Goal: Task Accomplishment & Management: Use online tool/utility

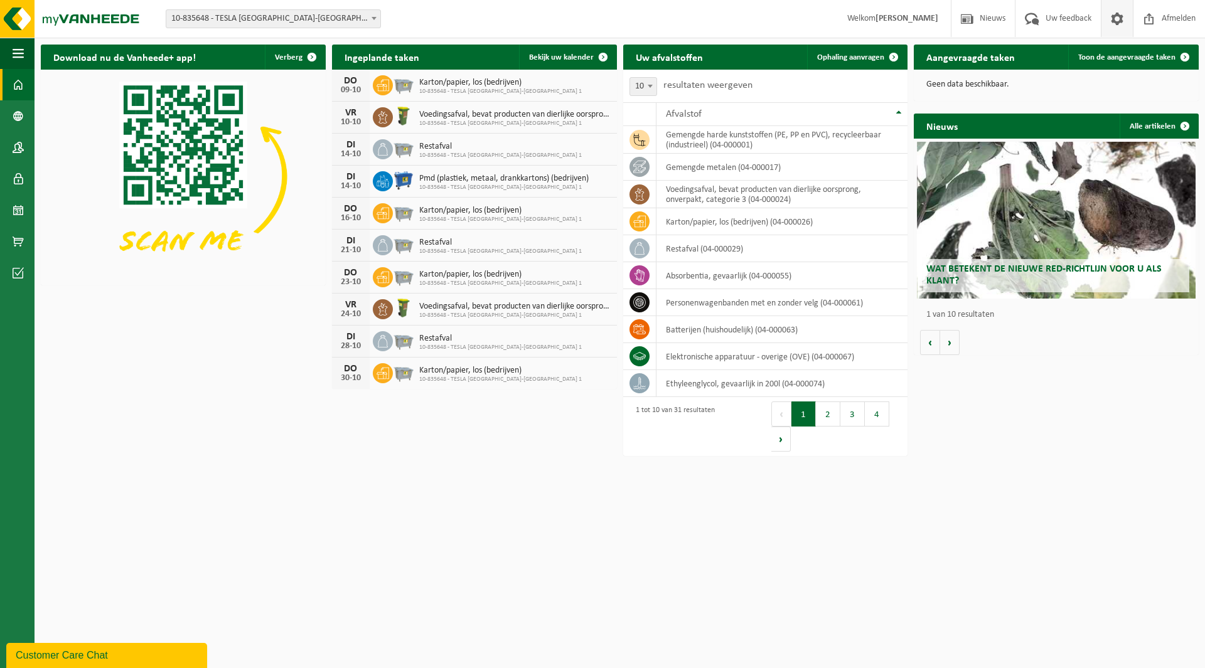
click at [1119, 19] on span at bounding box center [1116, 18] width 19 height 37
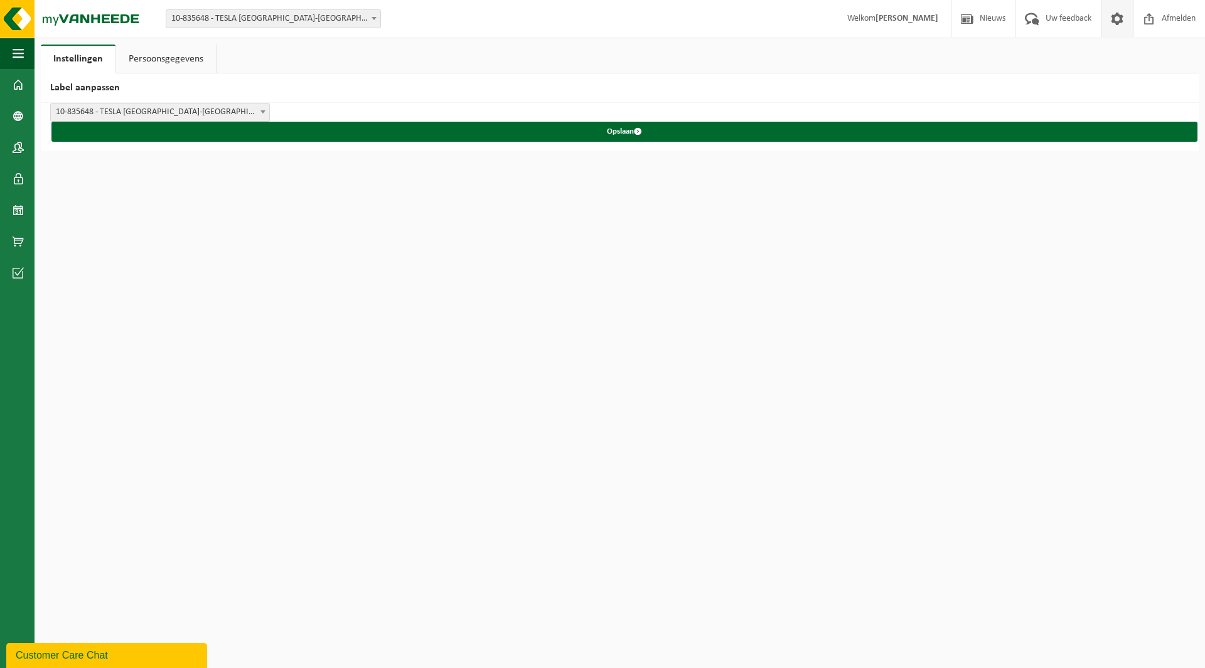
click at [186, 60] on link "Persoonsgegevens" at bounding box center [166, 59] width 100 height 29
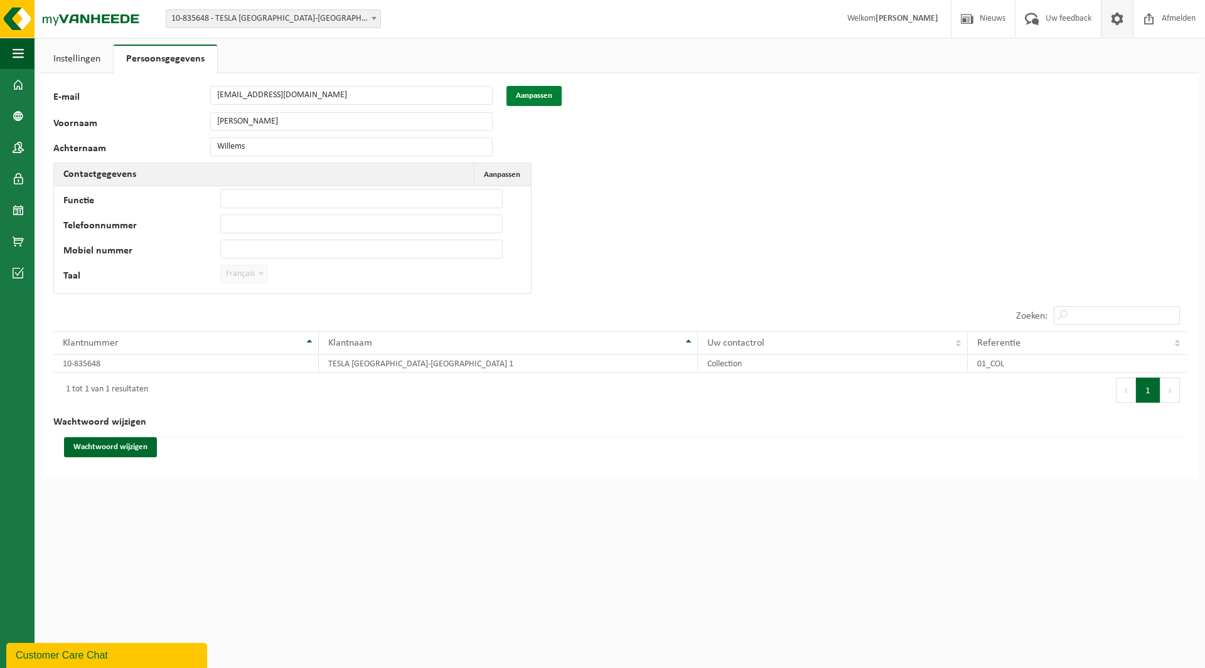
click at [539, 93] on button "Aanpassen" at bounding box center [533, 96] width 55 height 20
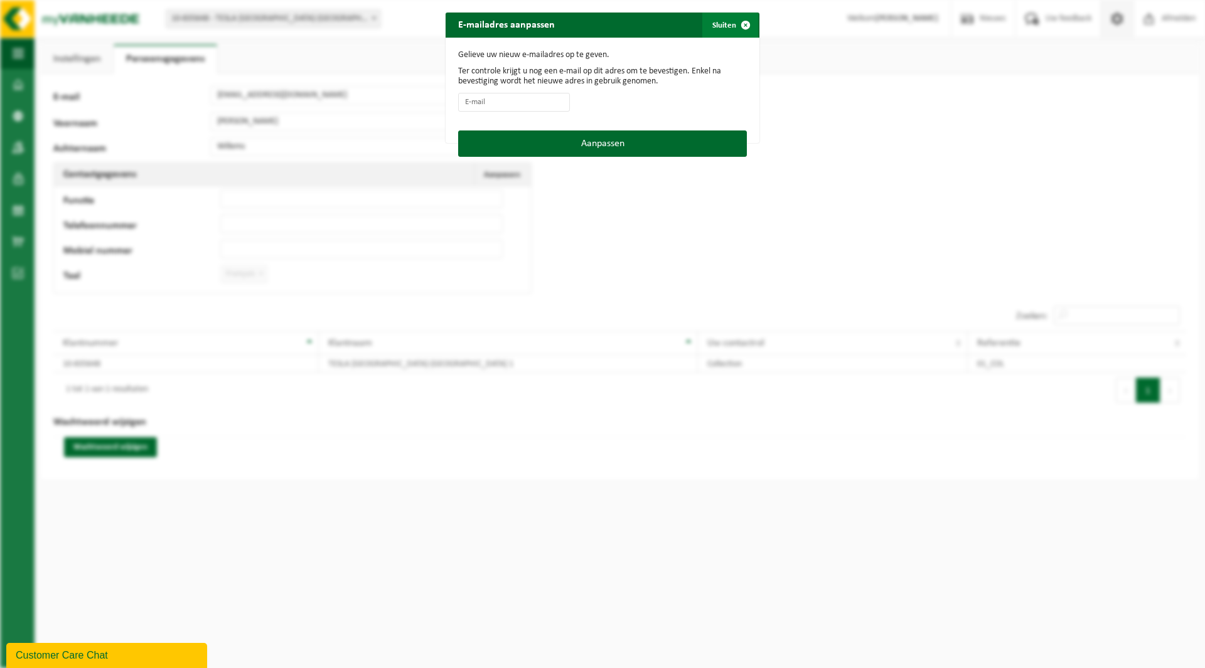
click at [737, 22] on span "button" at bounding box center [745, 25] width 25 height 25
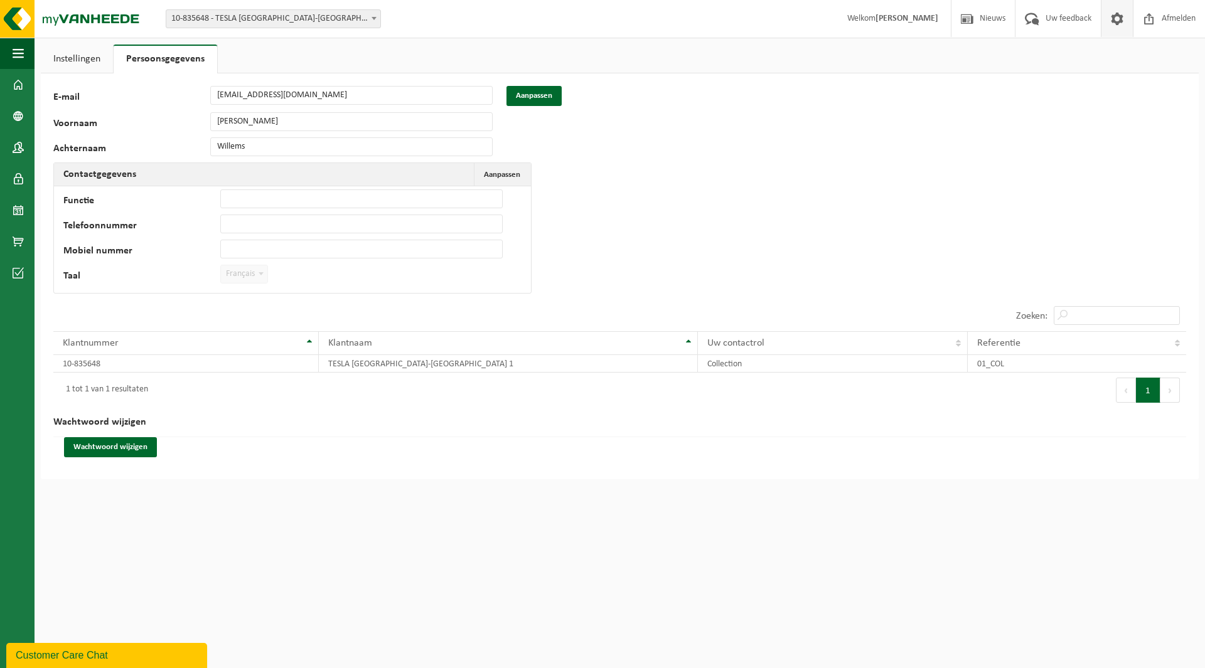
click at [78, 56] on link "Instellingen" at bounding box center [77, 59] width 72 height 29
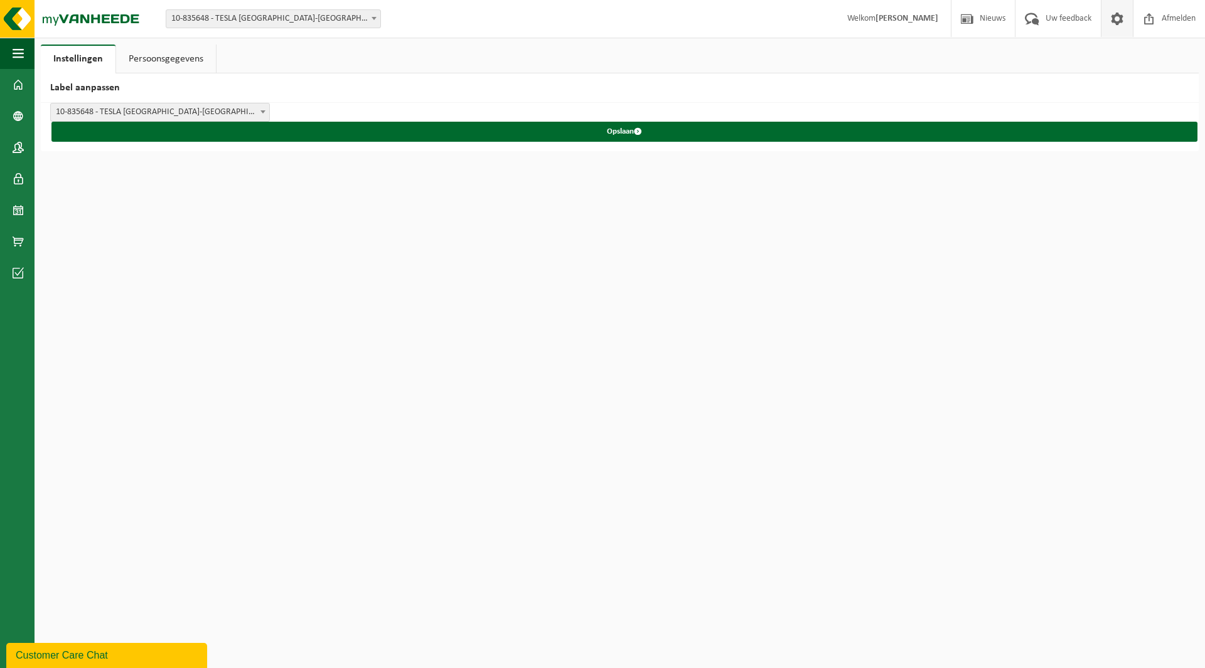
click at [188, 58] on link "Persoonsgegevens" at bounding box center [166, 59] width 100 height 29
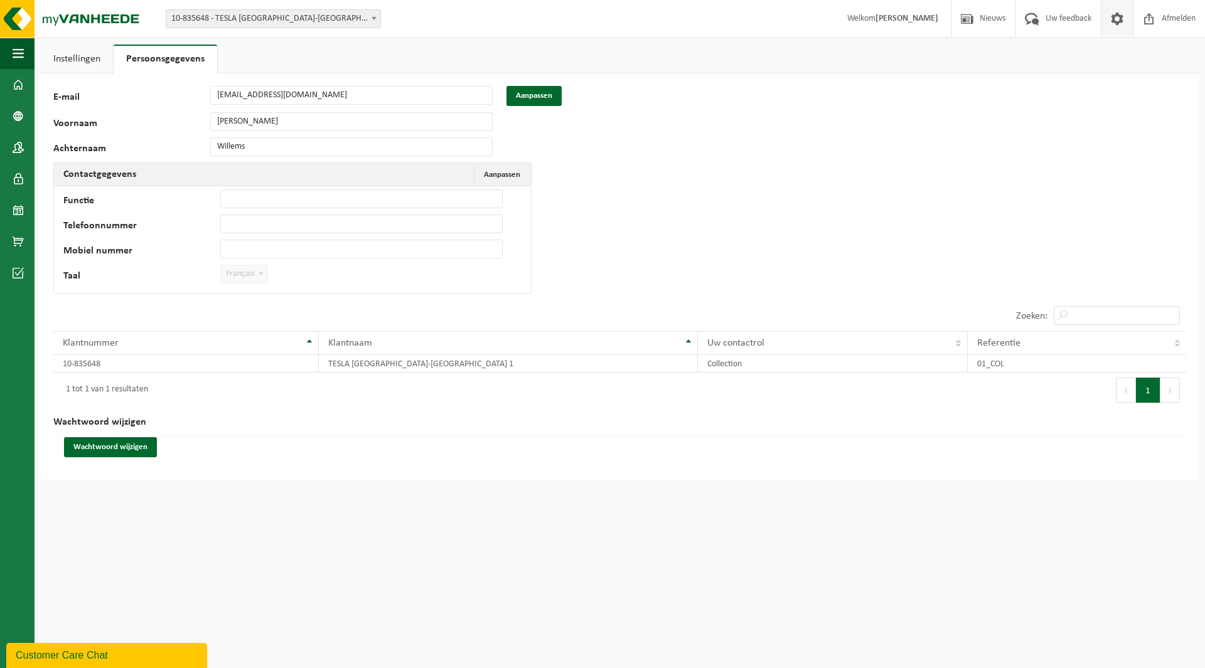
click at [885, 18] on strong "[PERSON_NAME]" at bounding box center [906, 18] width 63 height 9
click at [868, 16] on span "Welkom Thierry Willems" at bounding box center [892, 18] width 116 height 37
click at [237, 275] on span "Français" at bounding box center [244, 274] width 46 height 18
click at [499, 174] on span "Aanpassen" at bounding box center [502, 175] width 36 height 8
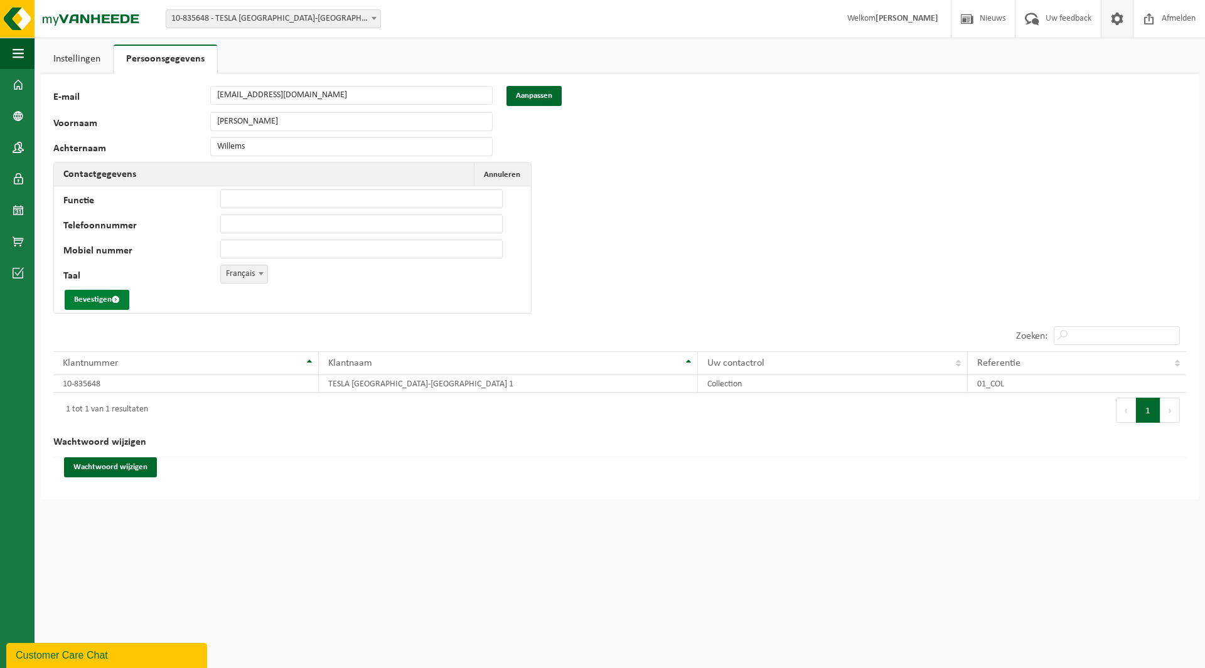
click at [103, 296] on button "Bevestigen" at bounding box center [97, 300] width 65 height 20
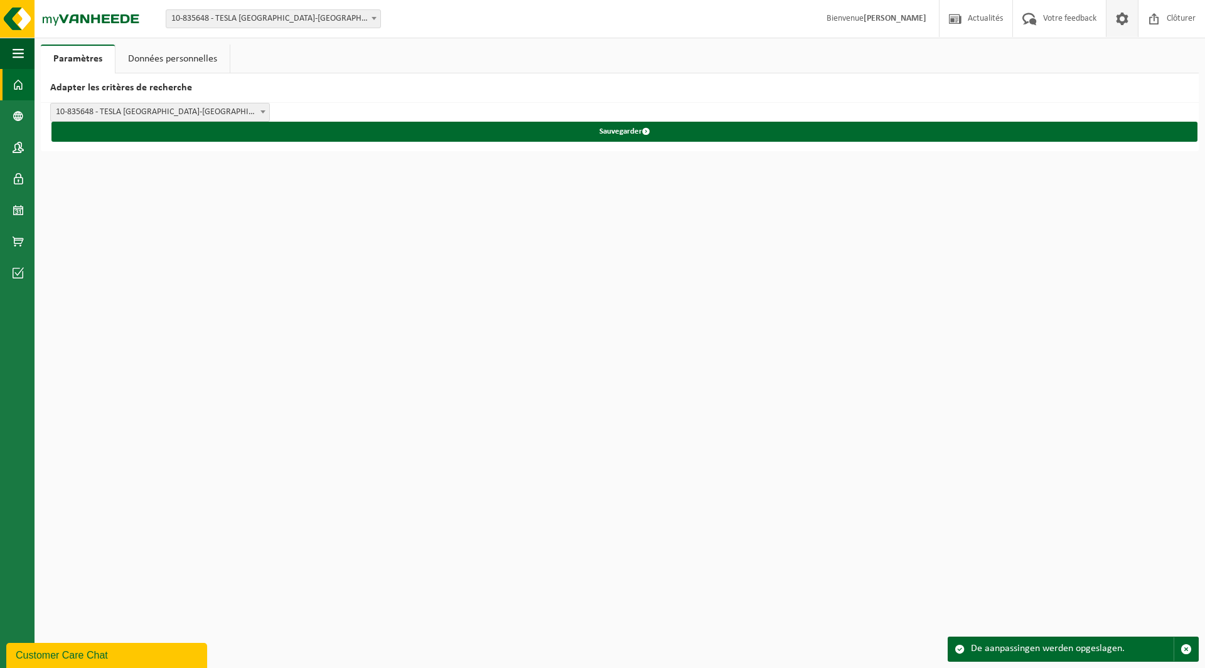
click at [23, 78] on span at bounding box center [18, 84] width 11 height 31
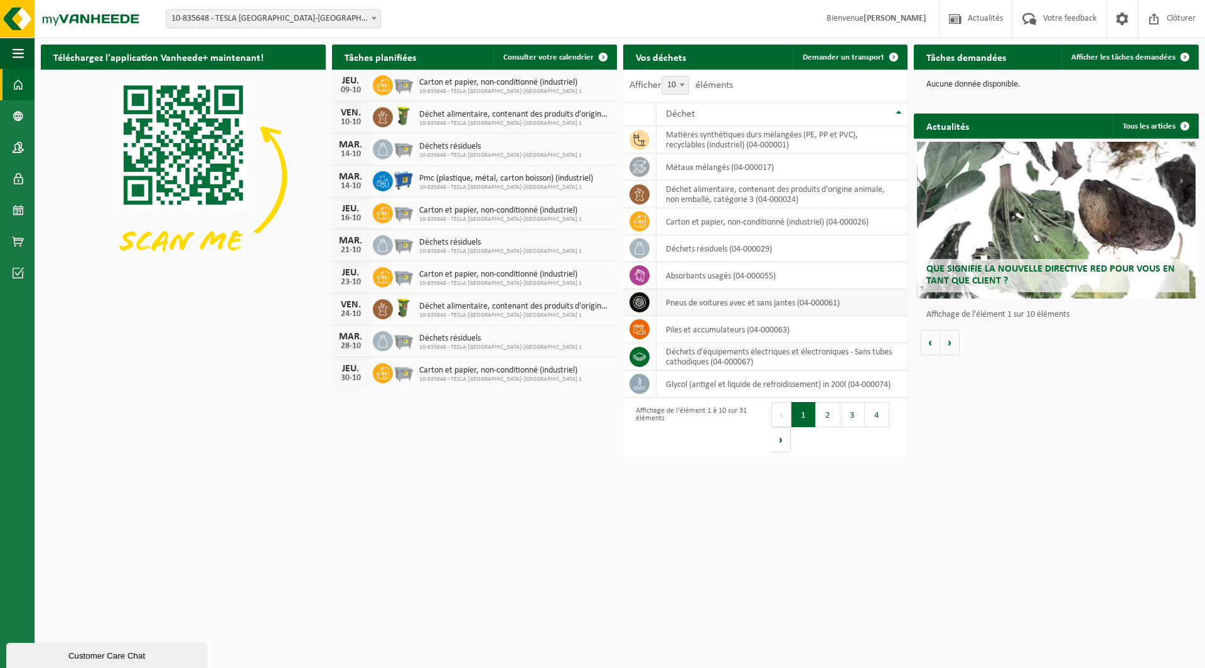
click at [642, 301] on icon at bounding box center [639, 302] width 13 height 13
click at [693, 302] on td "pneus de voitures avec et sans jantes (04-000061)" at bounding box center [782, 302] width 252 height 27
click at [644, 302] on icon at bounding box center [639, 302] width 13 height 13
click at [855, 54] on span "Demander un transport" at bounding box center [843, 57] width 82 height 8
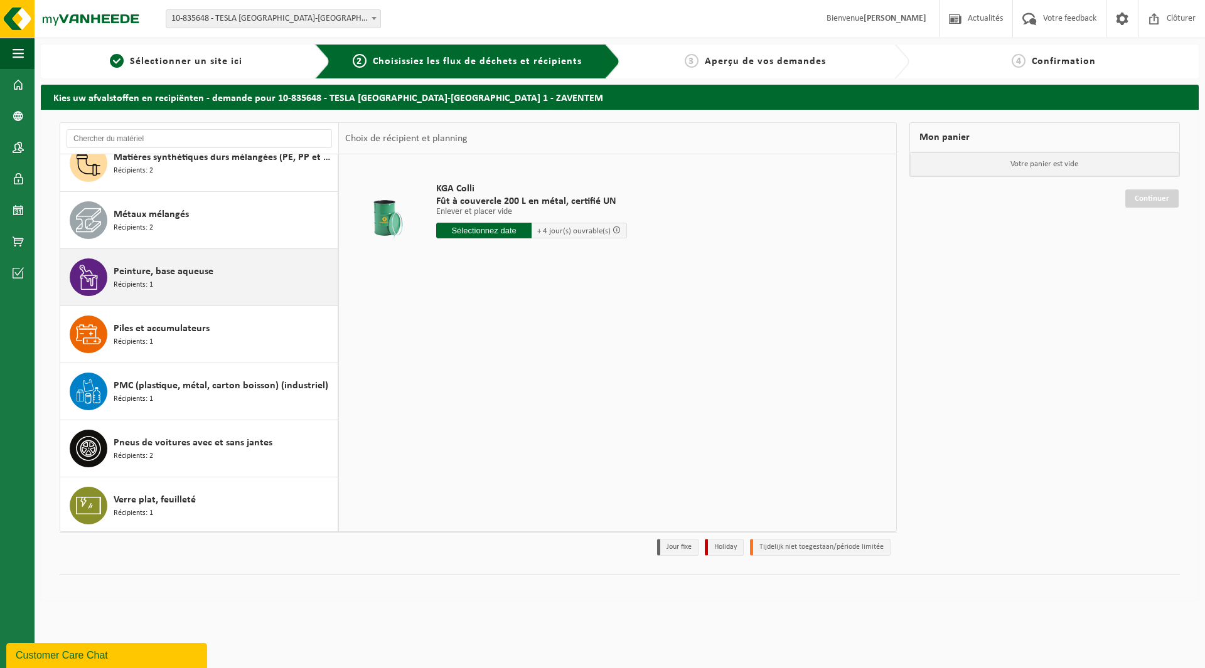
scroll to position [1335, 0]
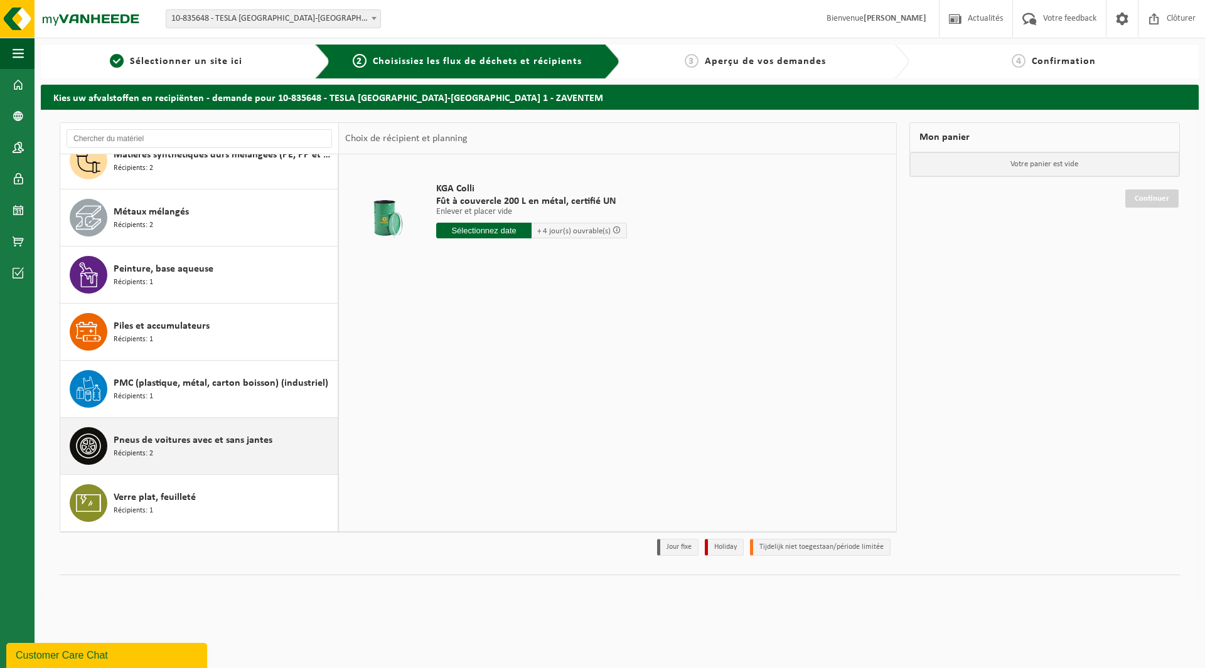
click at [150, 442] on span "Pneus de voitures avec et sans jantes" at bounding box center [193, 440] width 159 height 15
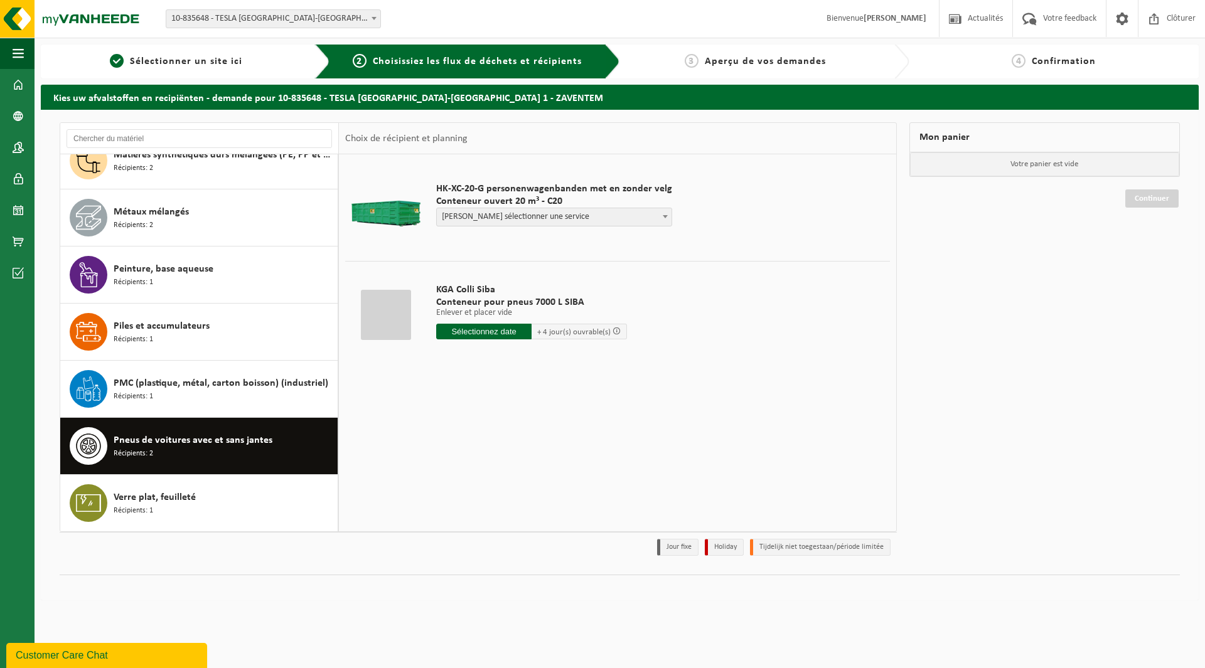
click at [472, 329] on input "text" at bounding box center [483, 332] width 95 height 16
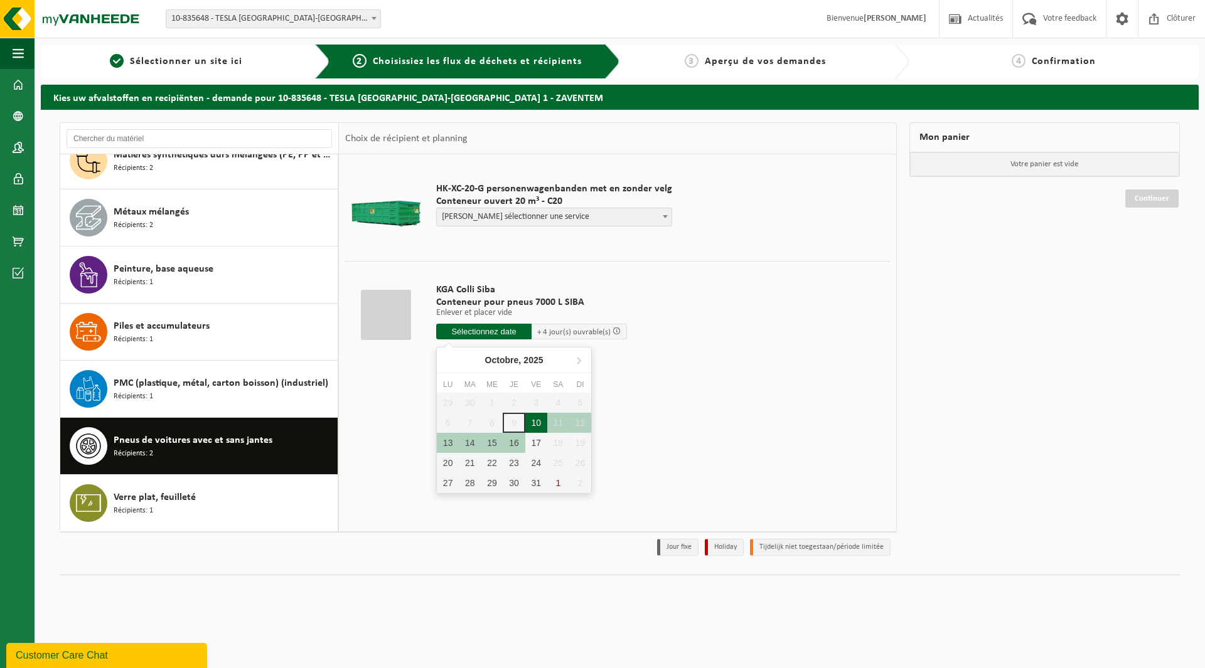
click at [533, 422] on div "10" at bounding box center [536, 423] width 22 height 20
type input "à partir de 2025-10-10"
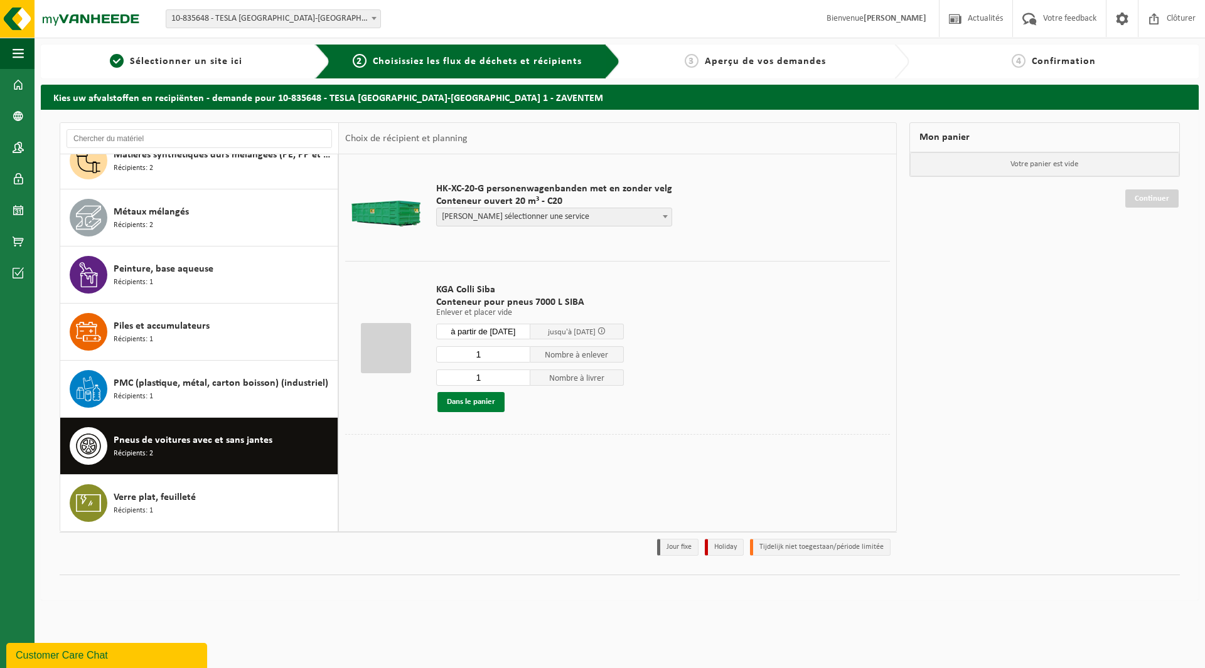
click at [471, 397] on button "Dans le panier" at bounding box center [470, 402] width 67 height 20
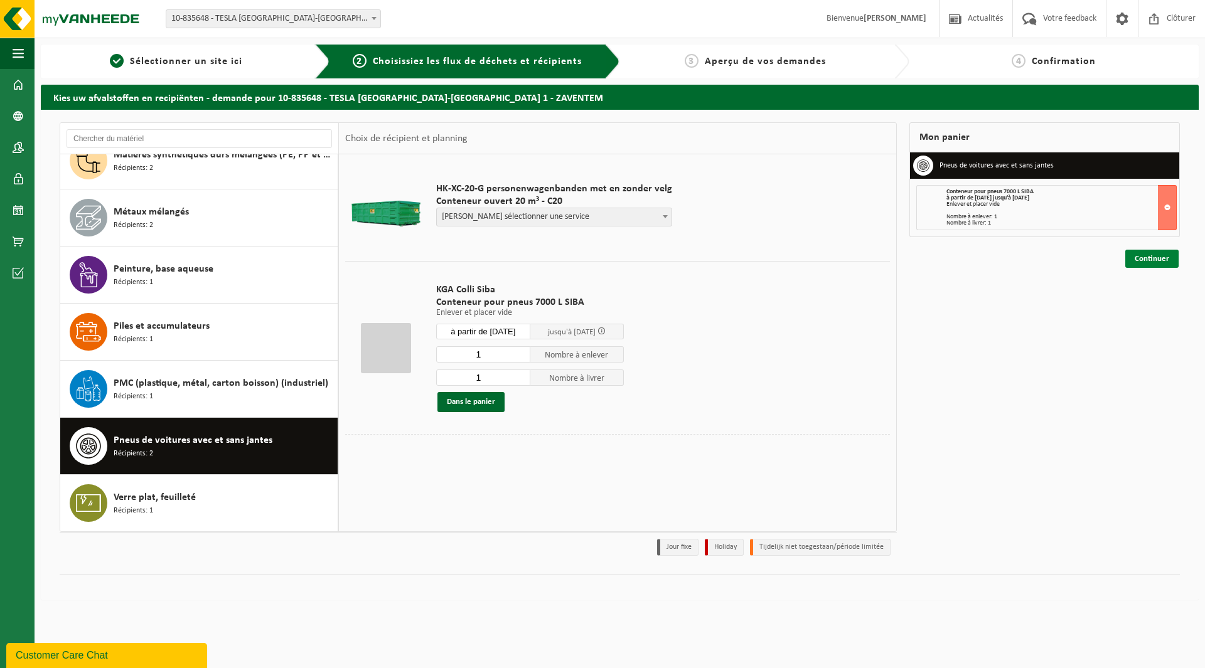
click at [1142, 253] on link "Continuer" at bounding box center [1151, 259] width 53 height 18
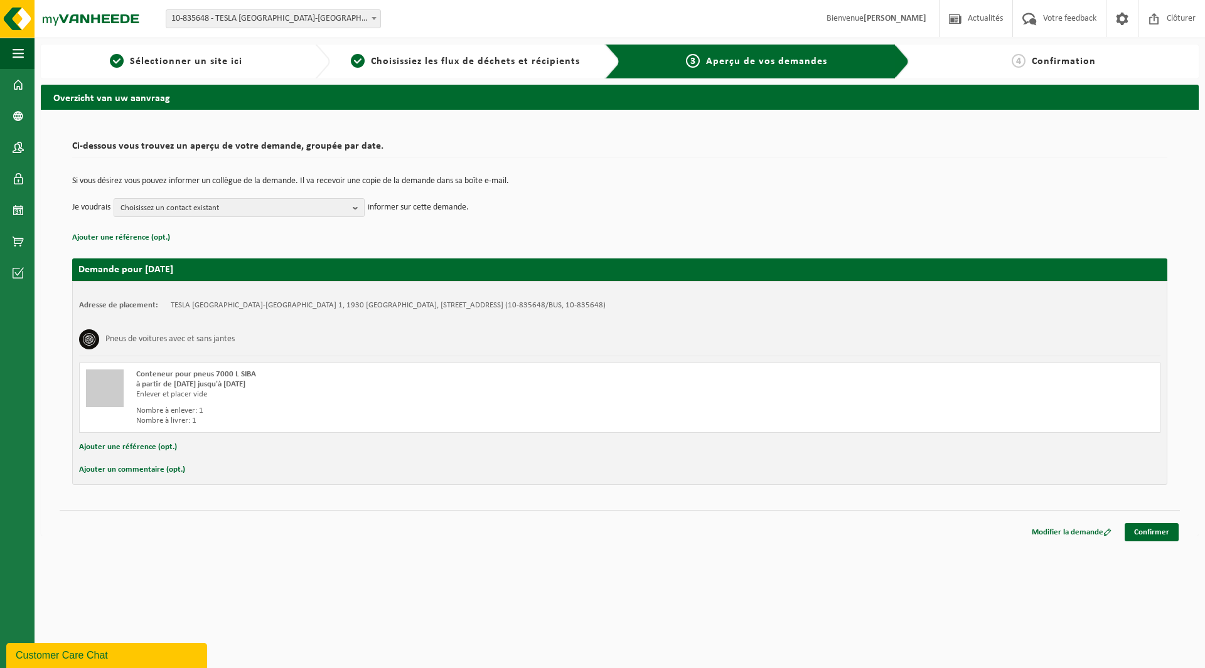
click at [126, 470] on button "Ajouter un commentaire (opt.)" at bounding box center [132, 470] width 106 height 16
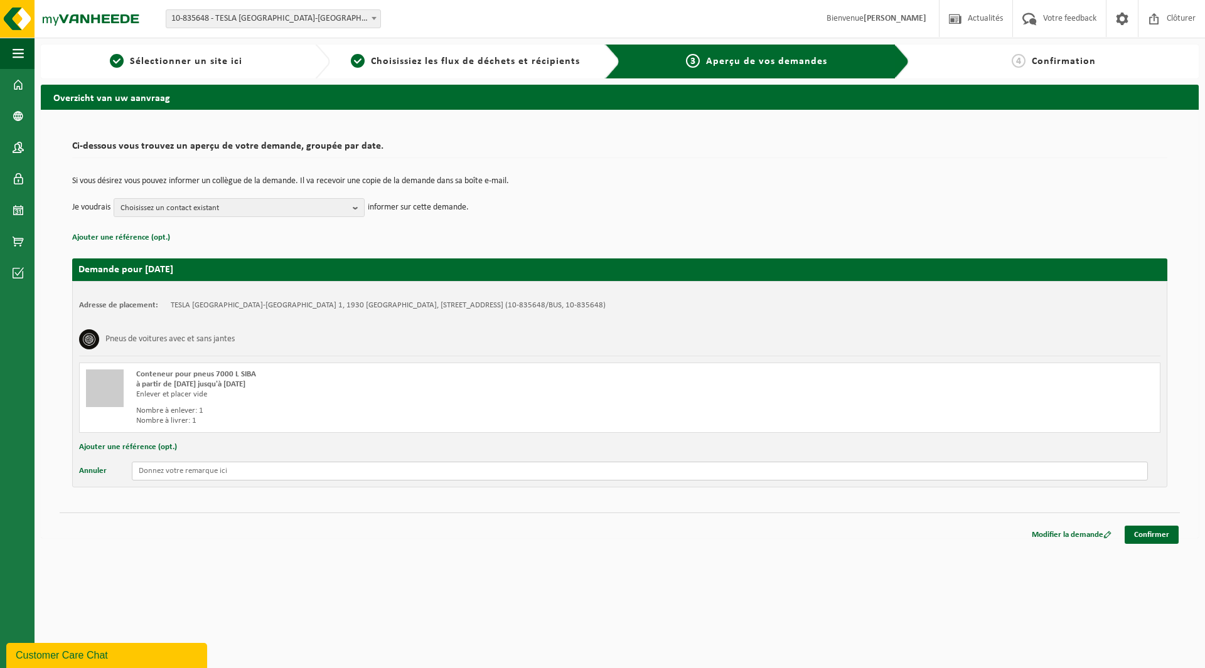
click at [168, 467] on input "text" at bounding box center [640, 471] width 1016 height 19
click at [168, 474] on input "text" at bounding box center [640, 471] width 1016 height 19
paste input "PLEASE ENSURE THAT THIS REQUEST IS SUCCESSFUL. A REQUEST WAS ALREADY MADE SEVER…"
click at [312, 469] on input "PLEASE ENSURE THAT THIS REQUEST IS SUCCESSFUL. A REQUEST WAS ALREADY MADE SEVER…" at bounding box center [640, 471] width 1016 height 19
click at [823, 468] on input "PLEASE ENSURE THAT THIS REQUEST IS SUCCESSFUL..... A REQUEST WAS ALREADY MADE S…" at bounding box center [640, 471] width 1016 height 19
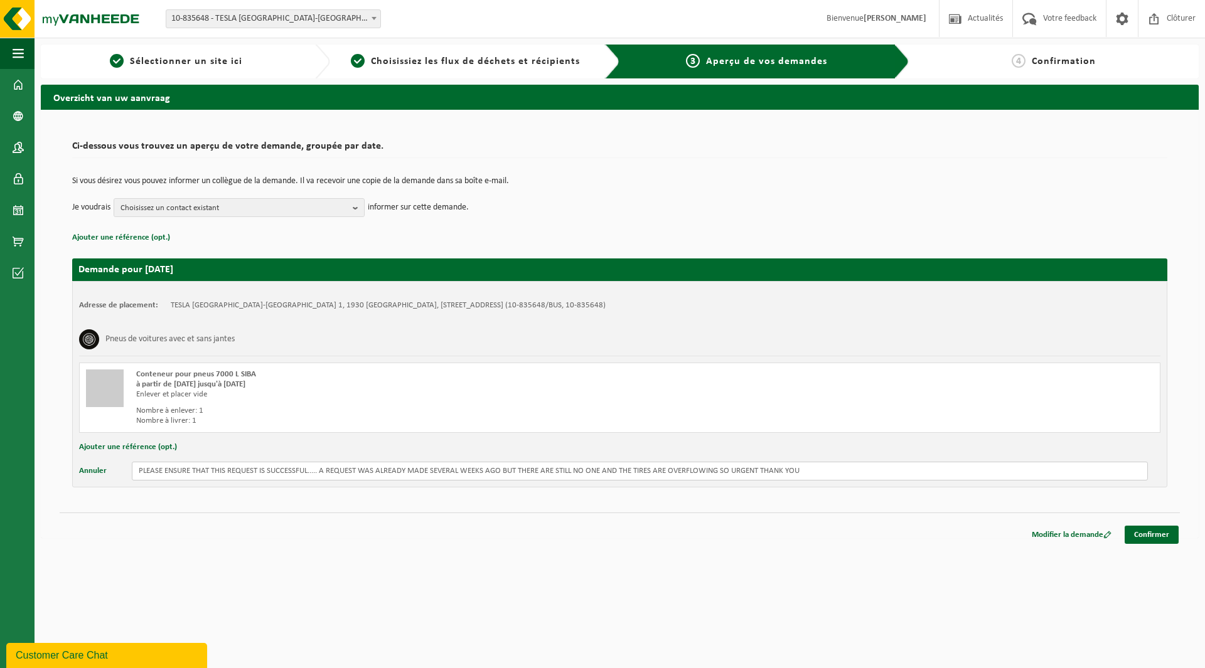
click at [819, 474] on input "PLEASE ENSURE THAT THIS REQUEST IS SUCCESSFUL..... A REQUEST WAS ALREADY MADE S…" at bounding box center [640, 471] width 1016 height 19
click at [137, 467] on input "PLEASE ENSURE THAT THIS REQUEST IS SUCCESSFUL..... A REQUEST WAS ALREADY MADE S…" at bounding box center [640, 471] width 1016 height 19
type input "*****PLEASE ENSURE THAT THIS REQUEST IS SUCCESSFUL..... A REQUEST WAS ALREADY M…"
click at [1158, 531] on link "Confirmer" at bounding box center [1151, 535] width 54 height 18
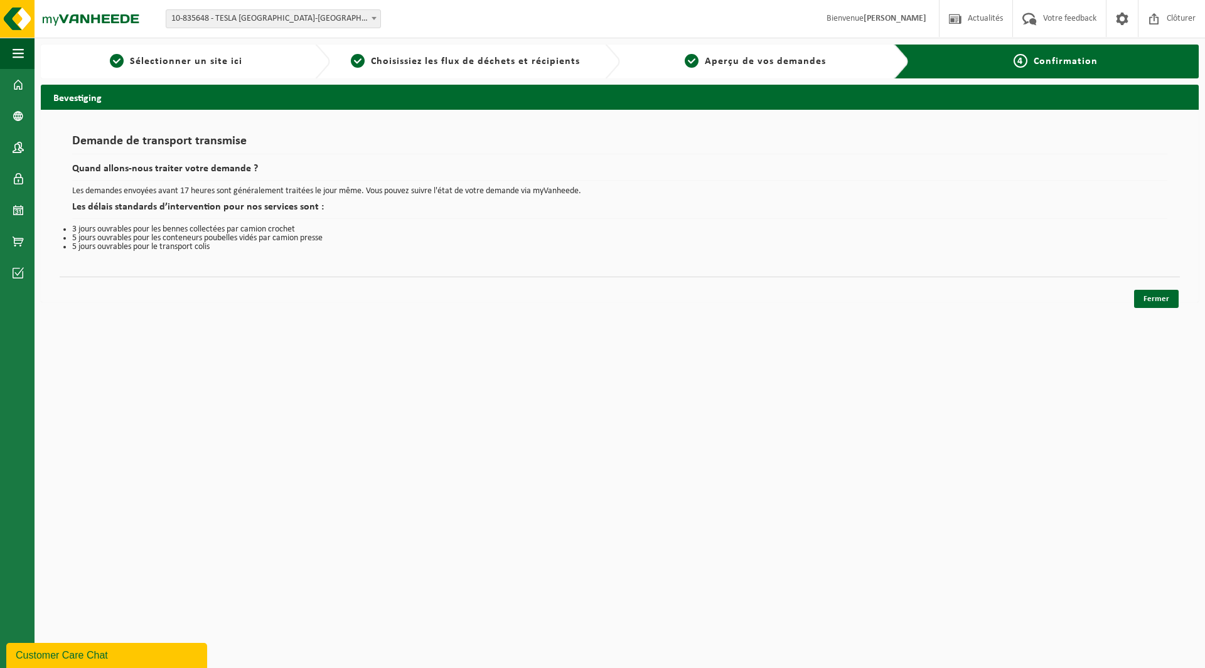
drag, startPoint x: 1149, startPoint y: 301, endPoint x: 1003, endPoint y: 290, distance: 147.2
click at [1148, 300] on link "Fermer" at bounding box center [1156, 299] width 45 height 18
